Goal: Information Seeking & Learning: Learn about a topic

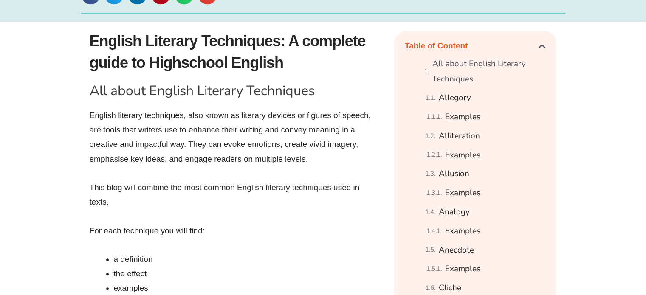
scroll to position [470, 0]
click at [467, 154] on link "Examples" at bounding box center [462, 154] width 35 height 15
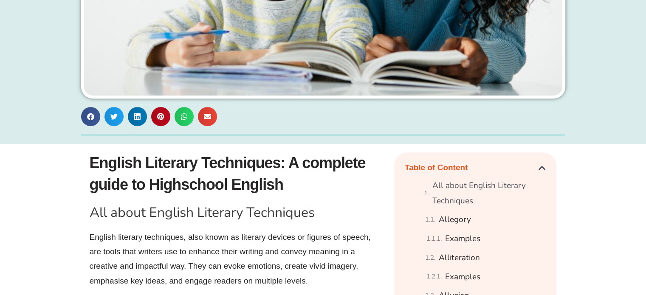
scroll to position [428, 0]
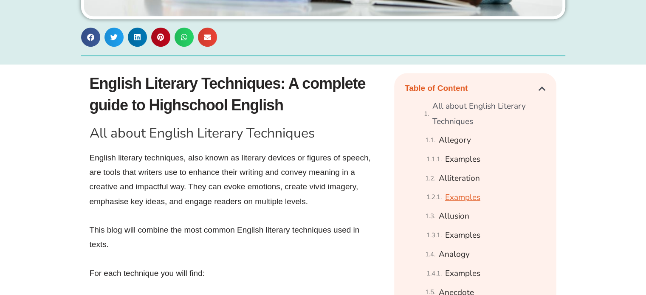
click at [460, 198] on link "Examples" at bounding box center [462, 197] width 35 height 15
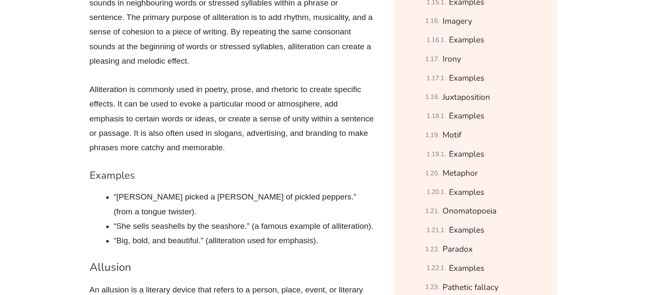
scroll to position [1138, 0]
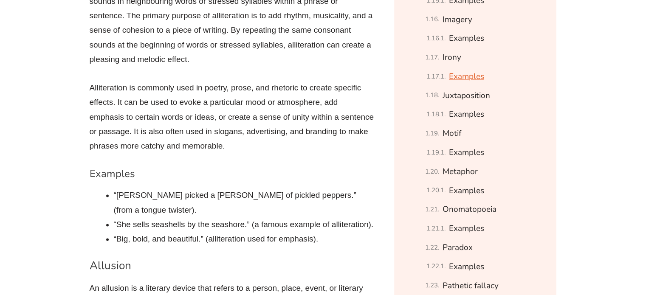
click at [462, 74] on link "Examples" at bounding box center [466, 76] width 35 height 15
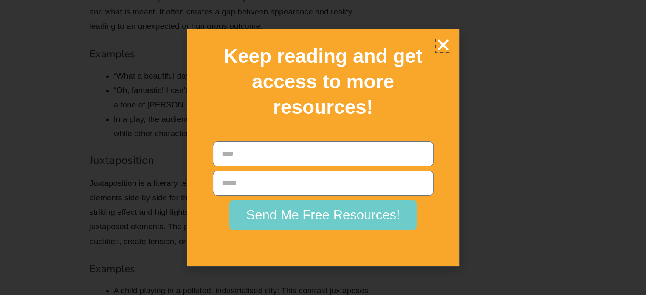
scroll to position [4386, 0]
click at [440, 42] on icon "Close" at bounding box center [443, 44] width 15 height 15
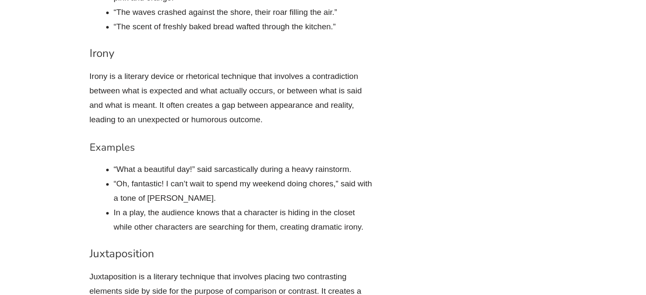
scroll to position [4261, 0]
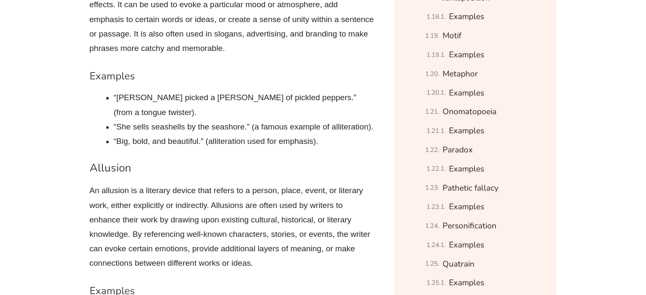
scroll to position [1223, 0]
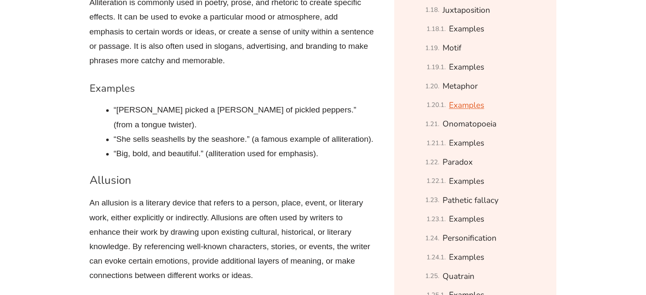
click at [465, 101] on link "Examples" at bounding box center [466, 105] width 35 height 15
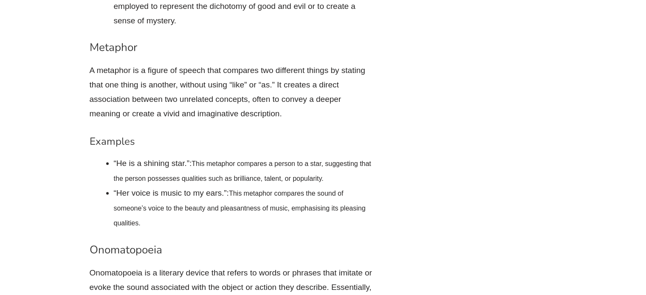
scroll to position [4923, 0]
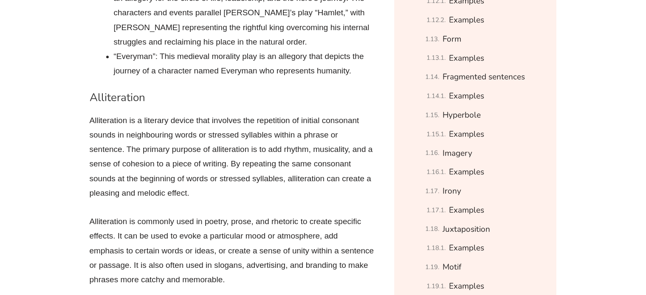
scroll to position [1262, 0]
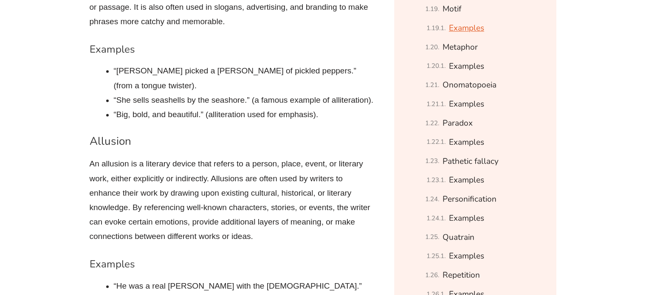
click at [475, 29] on link "Examples" at bounding box center [466, 28] width 35 height 15
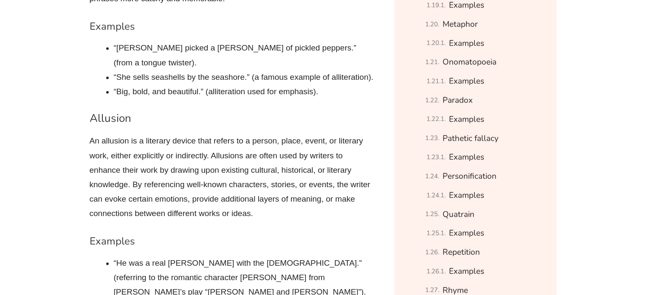
scroll to position [1280, 0]
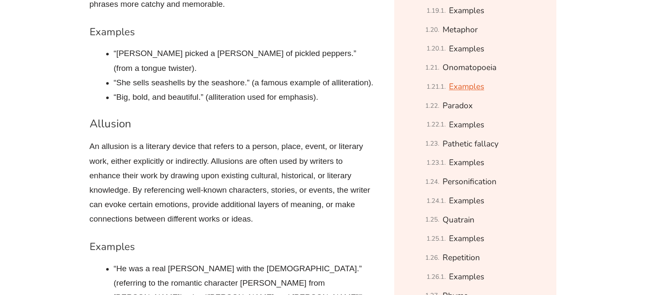
click at [477, 87] on link "Examples" at bounding box center [466, 86] width 35 height 15
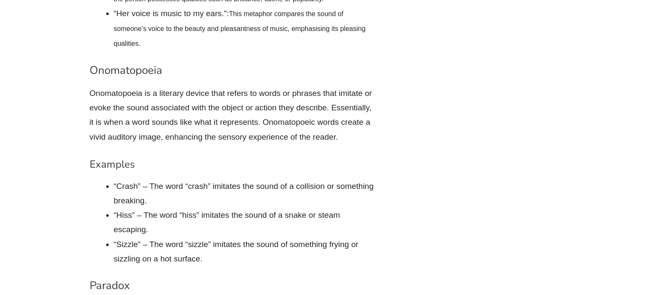
scroll to position [5114, 0]
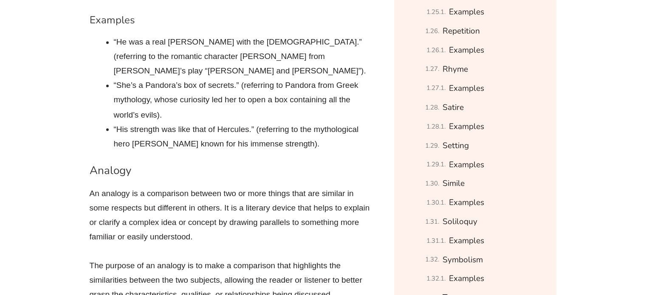
scroll to position [1523, 0]
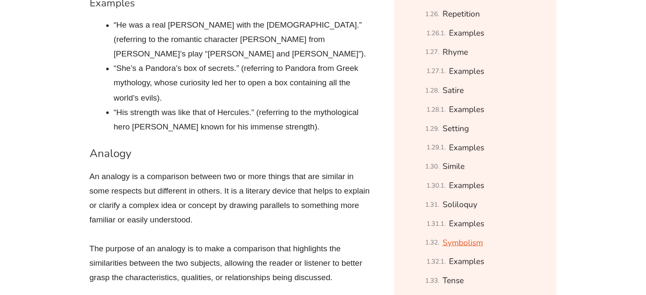
click at [470, 244] on link "Symbolism" at bounding box center [462, 242] width 40 height 15
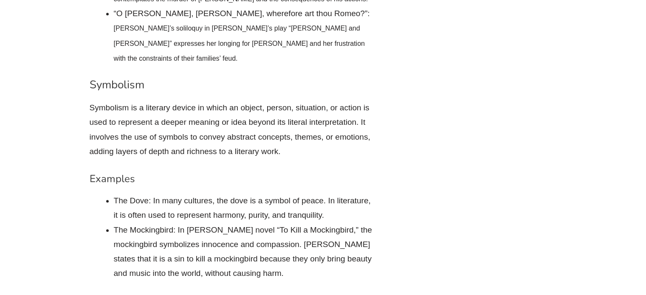
scroll to position [7427, 0]
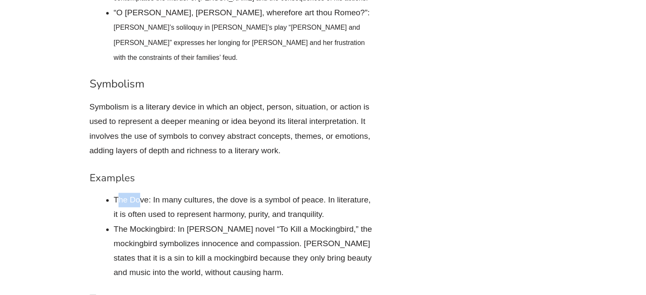
drag, startPoint x: 116, startPoint y: 120, endPoint x: 139, endPoint y: 121, distance: 23.4
click at [139, 193] on li "The Dove: In many cultures, the dove is a symbol of peace. In literature, it is…" at bounding box center [244, 207] width 260 height 29
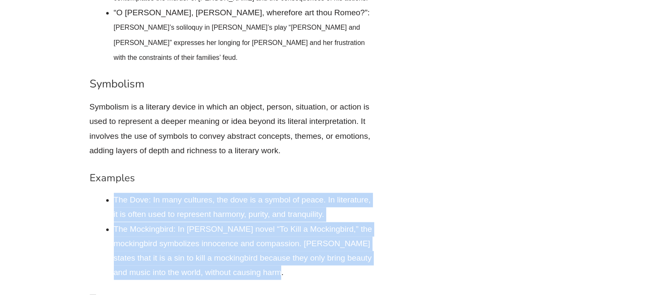
drag, startPoint x: 113, startPoint y: 120, endPoint x: 284, endPoint y: 192, distance: 185.3
click at [284, 193] on ul "The Dove: In many cultures, the dove is a symbol of peace. In literature, it is…" at bounding box center [244, 236] width 260 height 87
copy ul "The Dove: In many cultures, the dove is a symbol of peace. In literature, it is…"
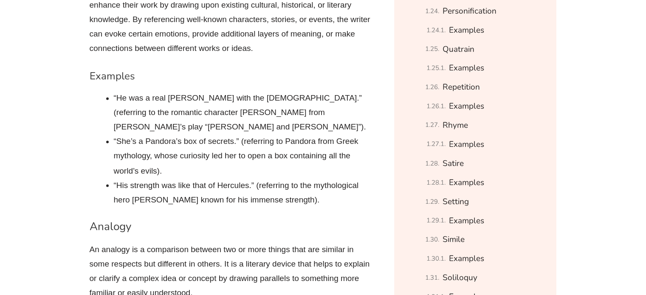
scroll to position [1708, 0]
